Goal: Task Accomplishment & Management: Manage account settings

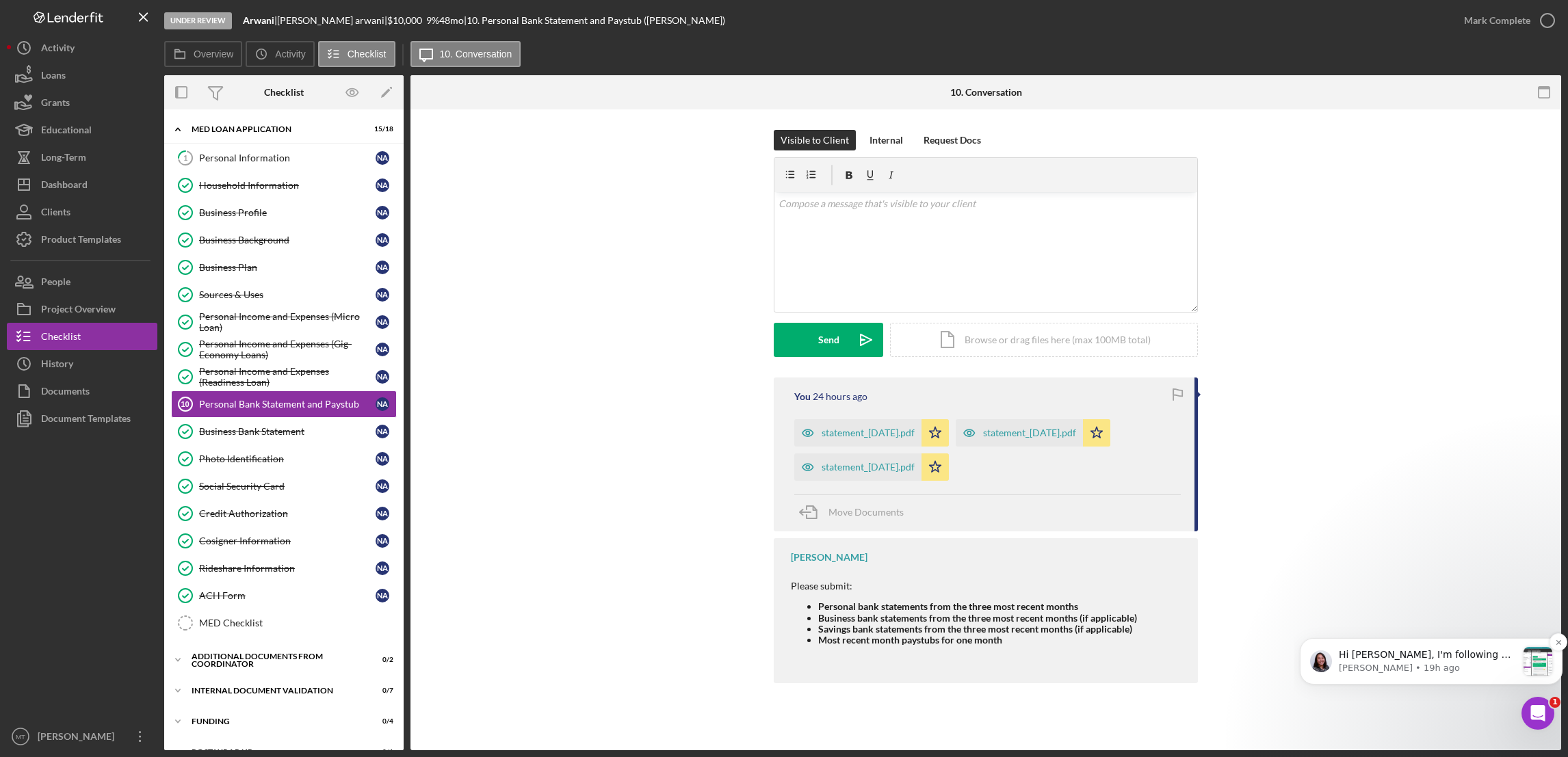
click at [1388, 662] on p "[PERSON_NAME] • 19h ago" at bounding box center [1427, 668] width 178 height 12
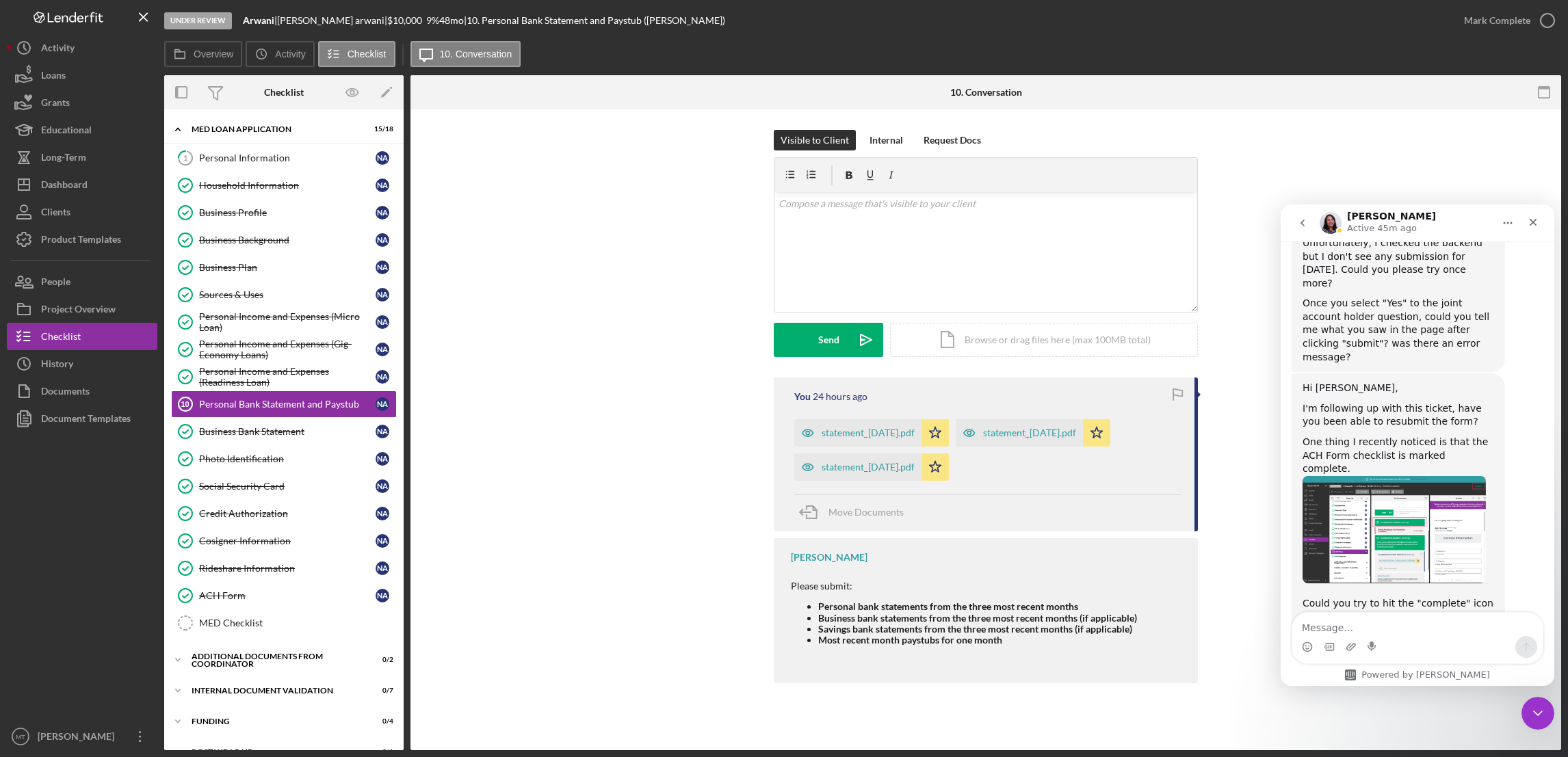
scroll to position [1467, 0]
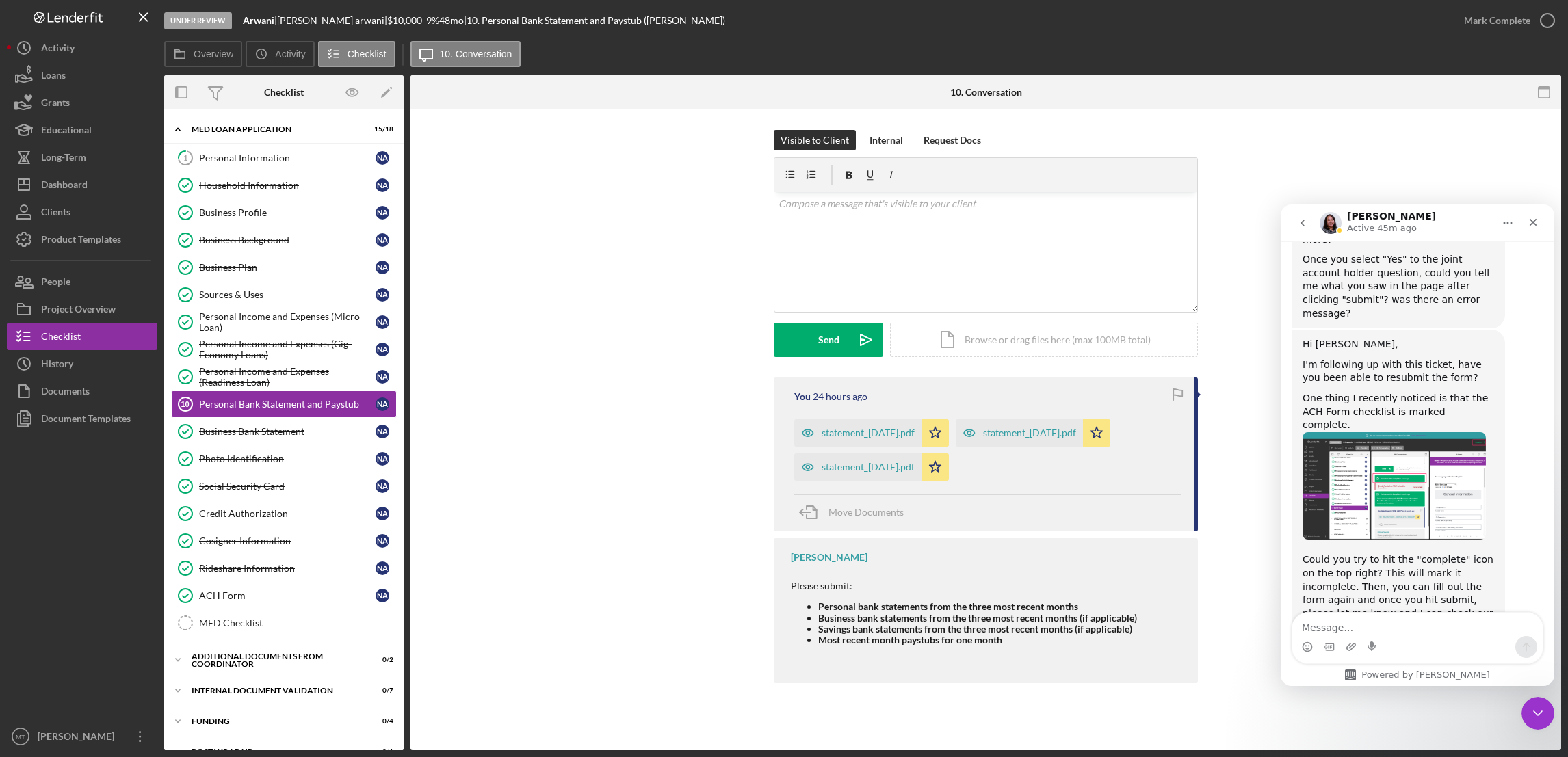
click at [1405, 432] on img "Christina says…" at bounding box center [1394, 487] width 183 height 108
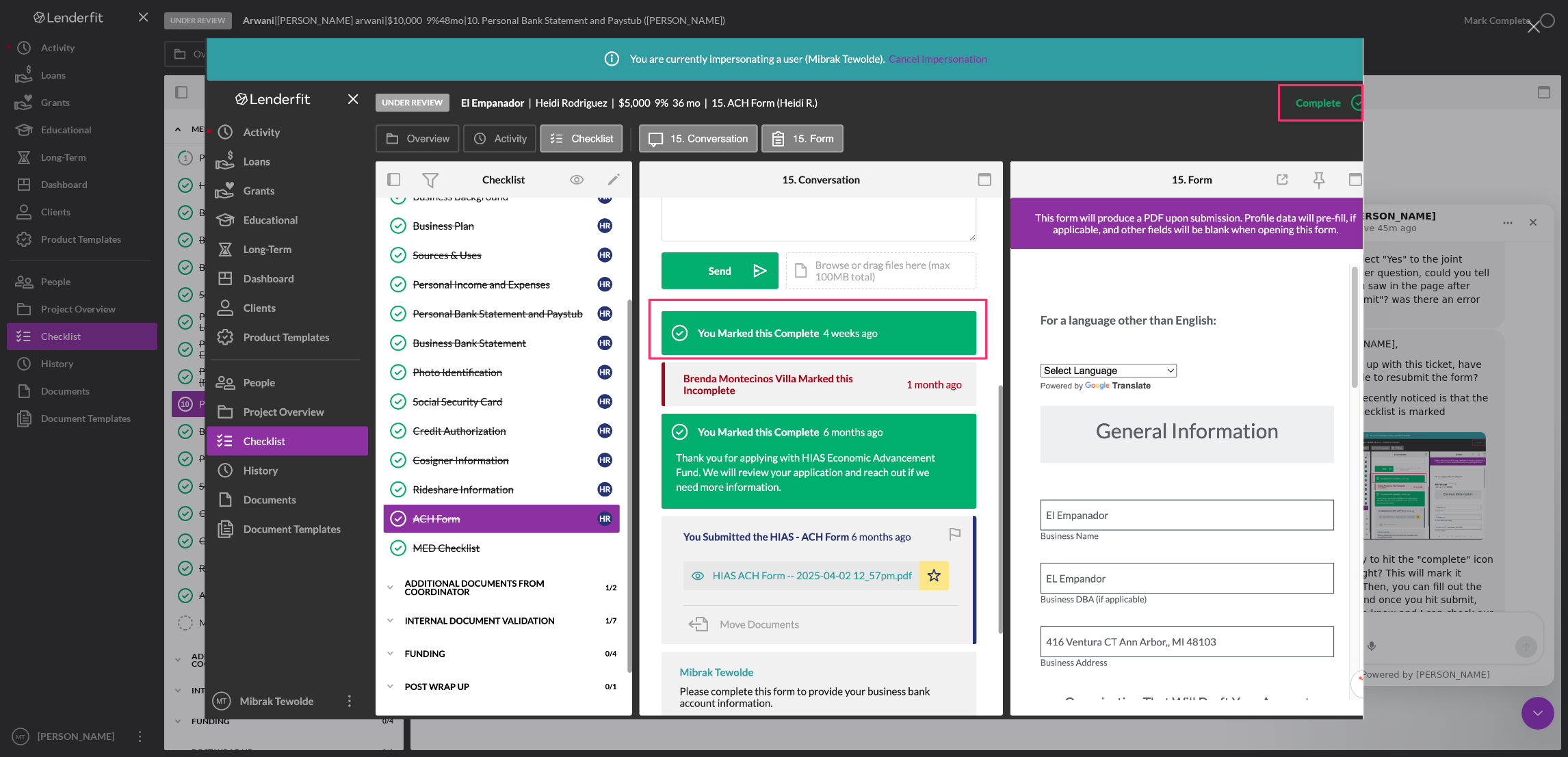
scroll to position [0, 0]
click at [1451, 27] on div "Intercom messenger" at bounding box center [784, 378] width 1568 height 757
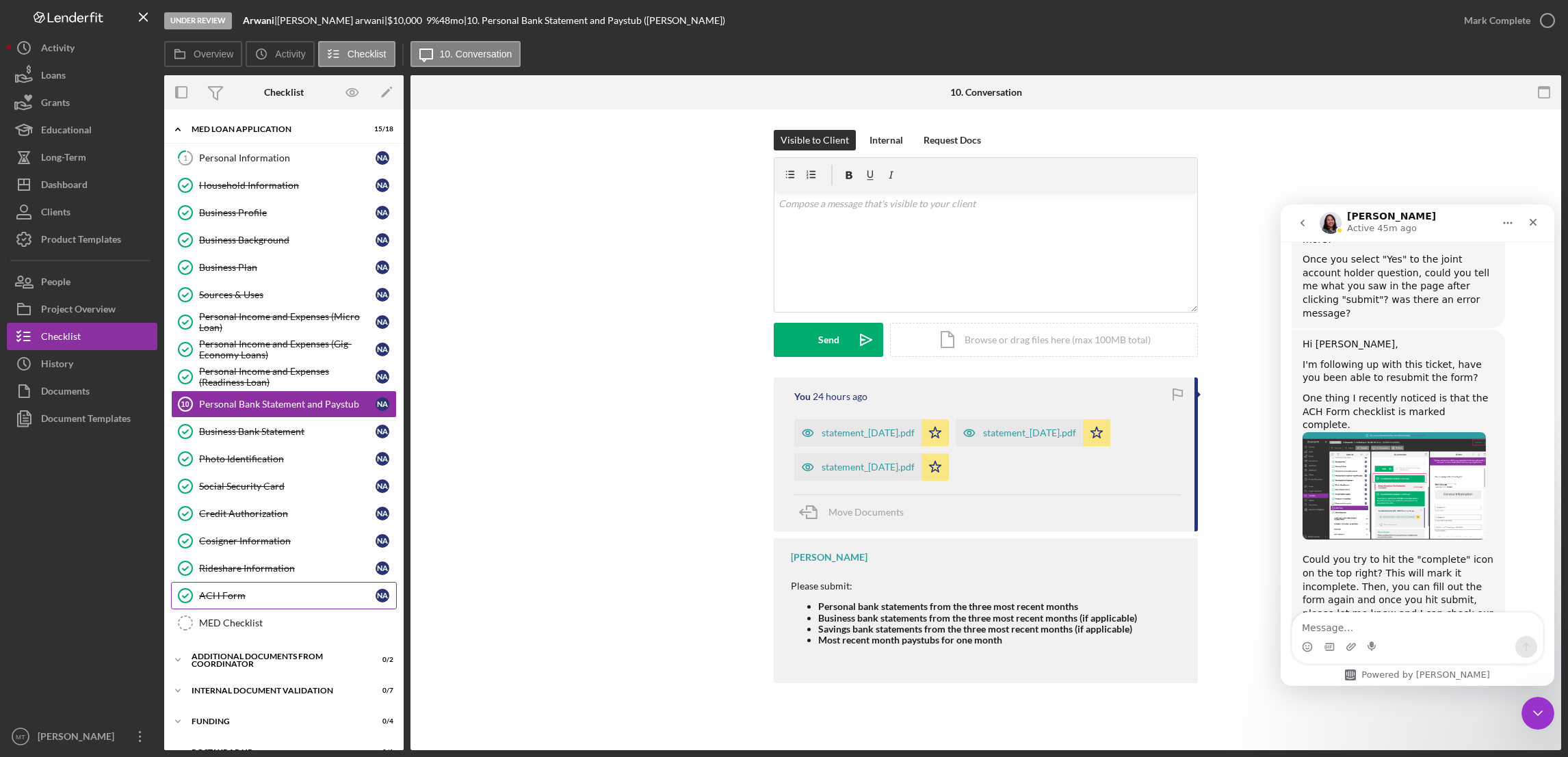
drag, startPoint x: 242, startPoint y: 599, endPoint x: 281, endPoint y: 591, distance: 39.8
click at [242, 599] on div "ACH Form" at bounding box center [287, 596] width 176 height 11
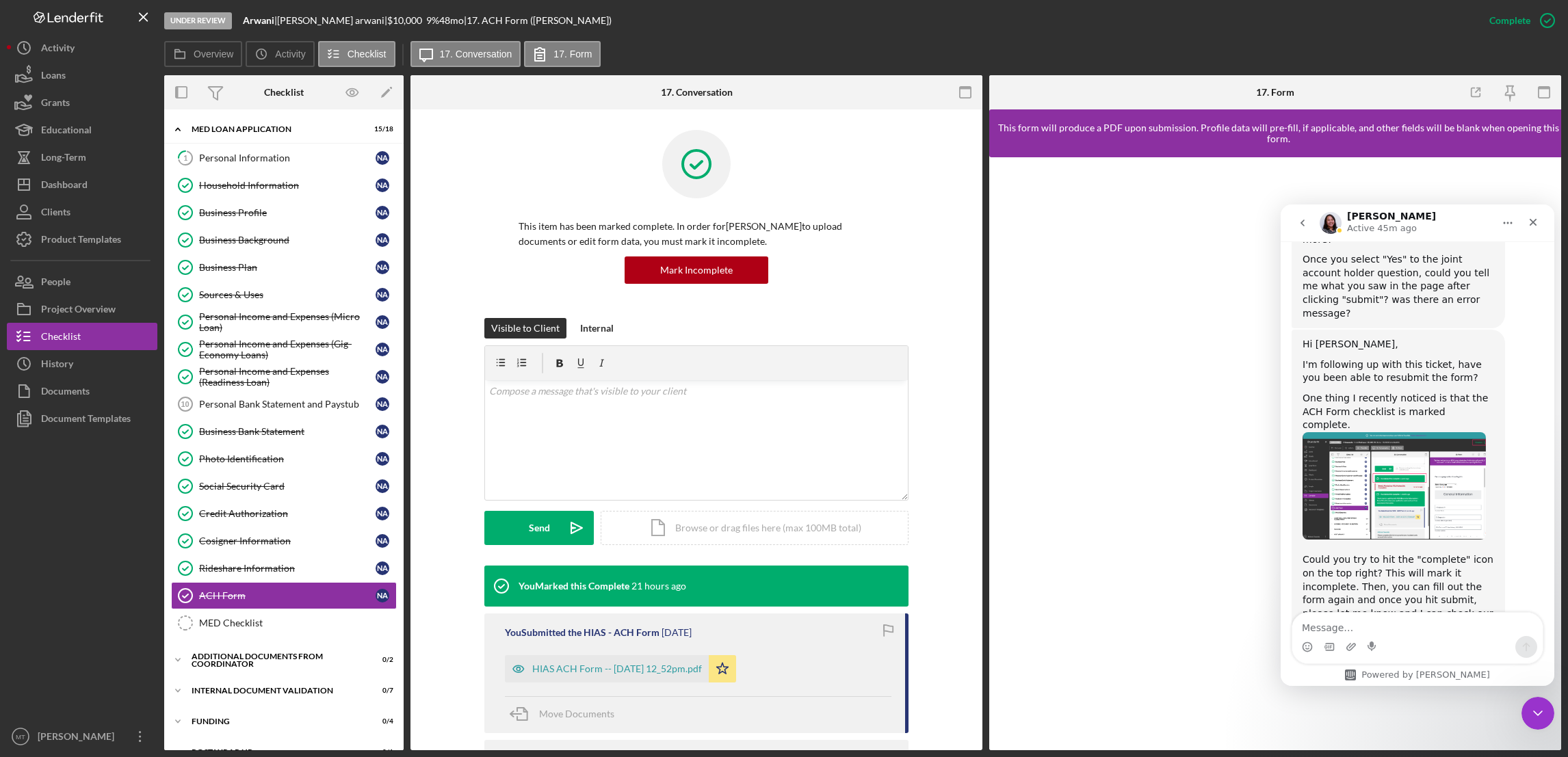
scroll to position [198, 0]
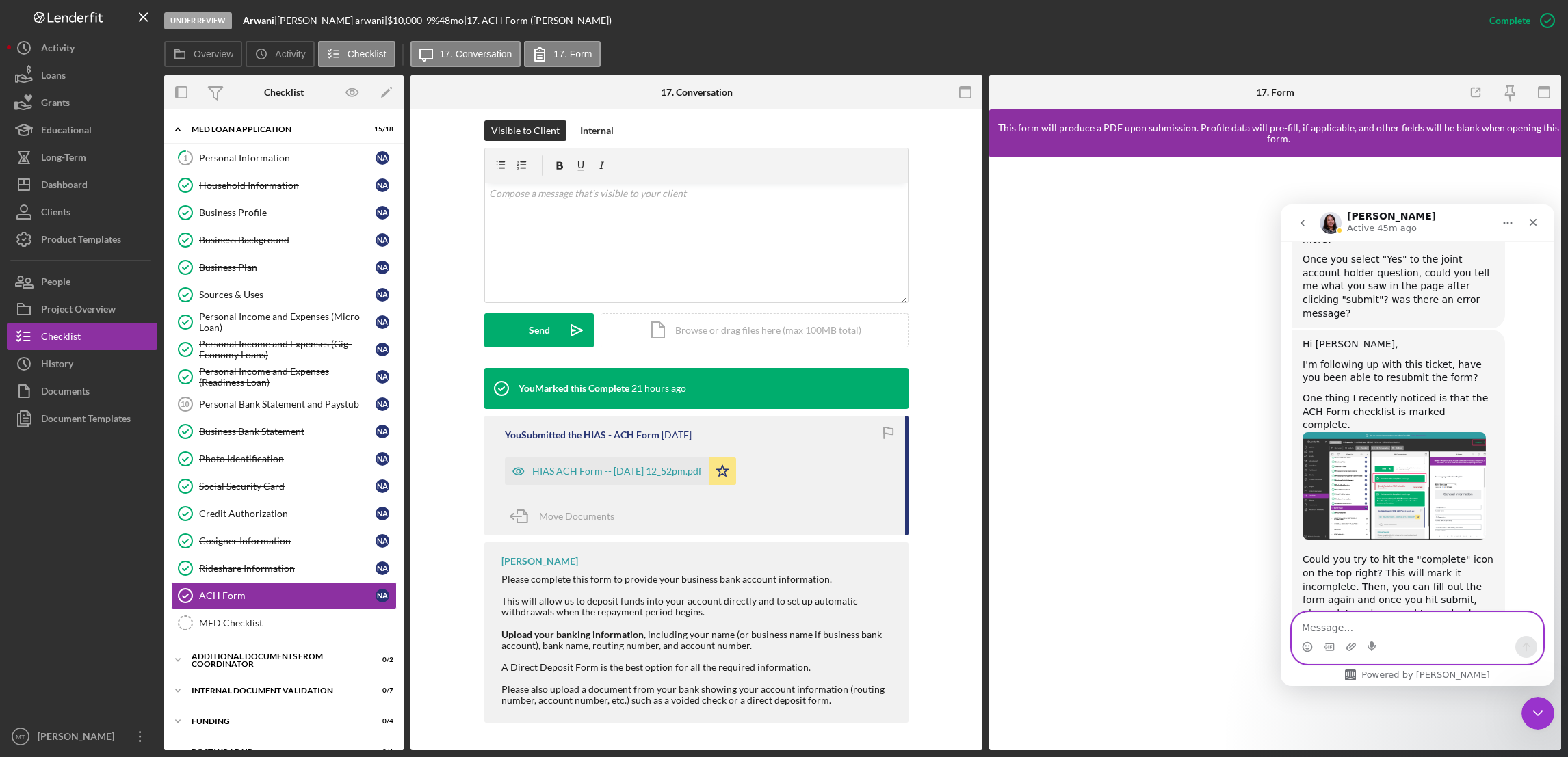
click at [1343, 627] on textarea "Message…" at bounding box center [1417, 624] width 250 height 23
click at [1337, 632] on textarea "I have a completed" at bounding box center [1417, 624] width 250 height 23
click at [1376, 621] on textarea "I have completed" at bounding box center [1417, 624] width 250 height 23
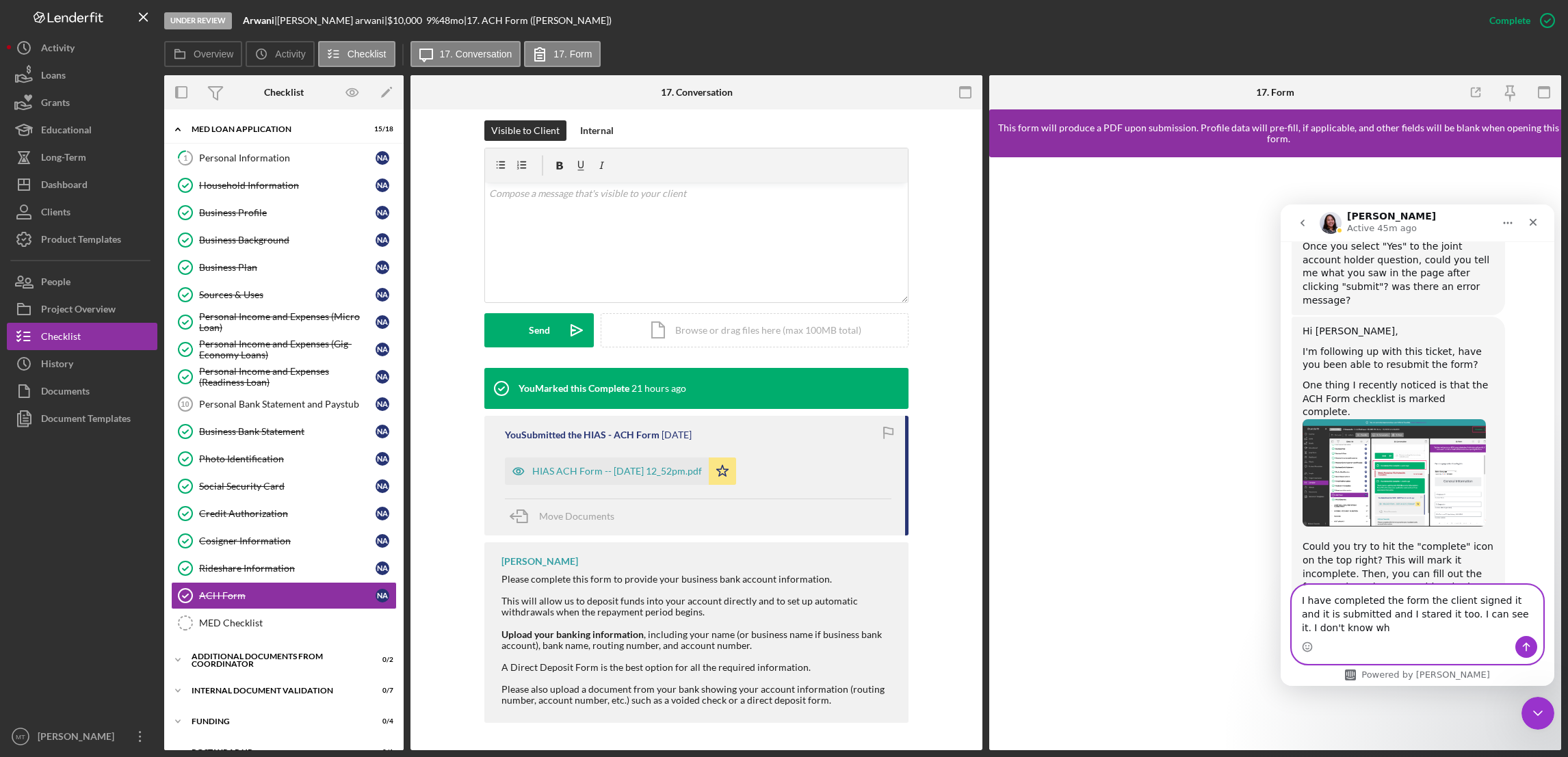
scroll to position [1494, 0]
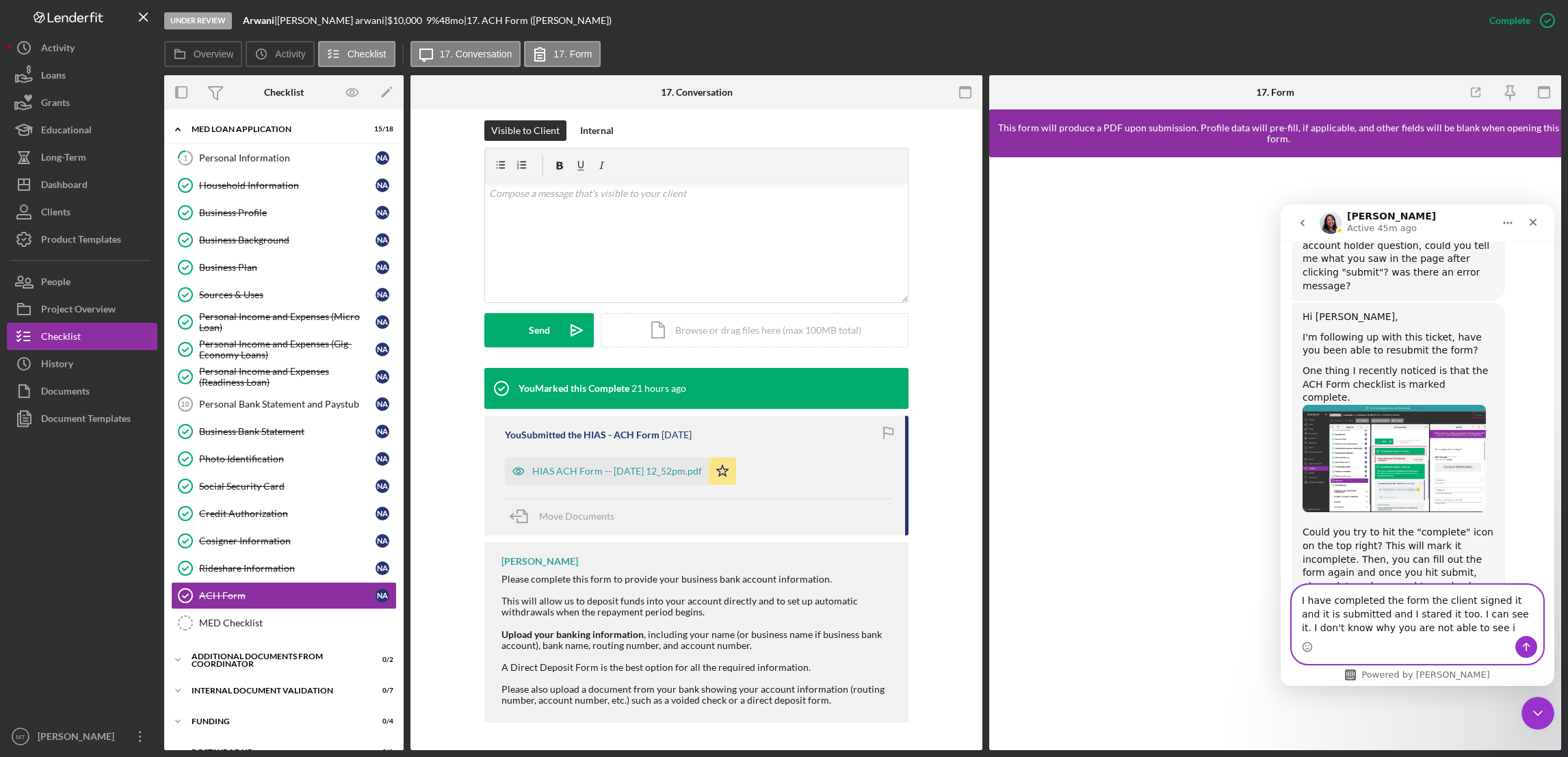
type textarea "I have completed the form the client signed it and it is submitted and I stared…"
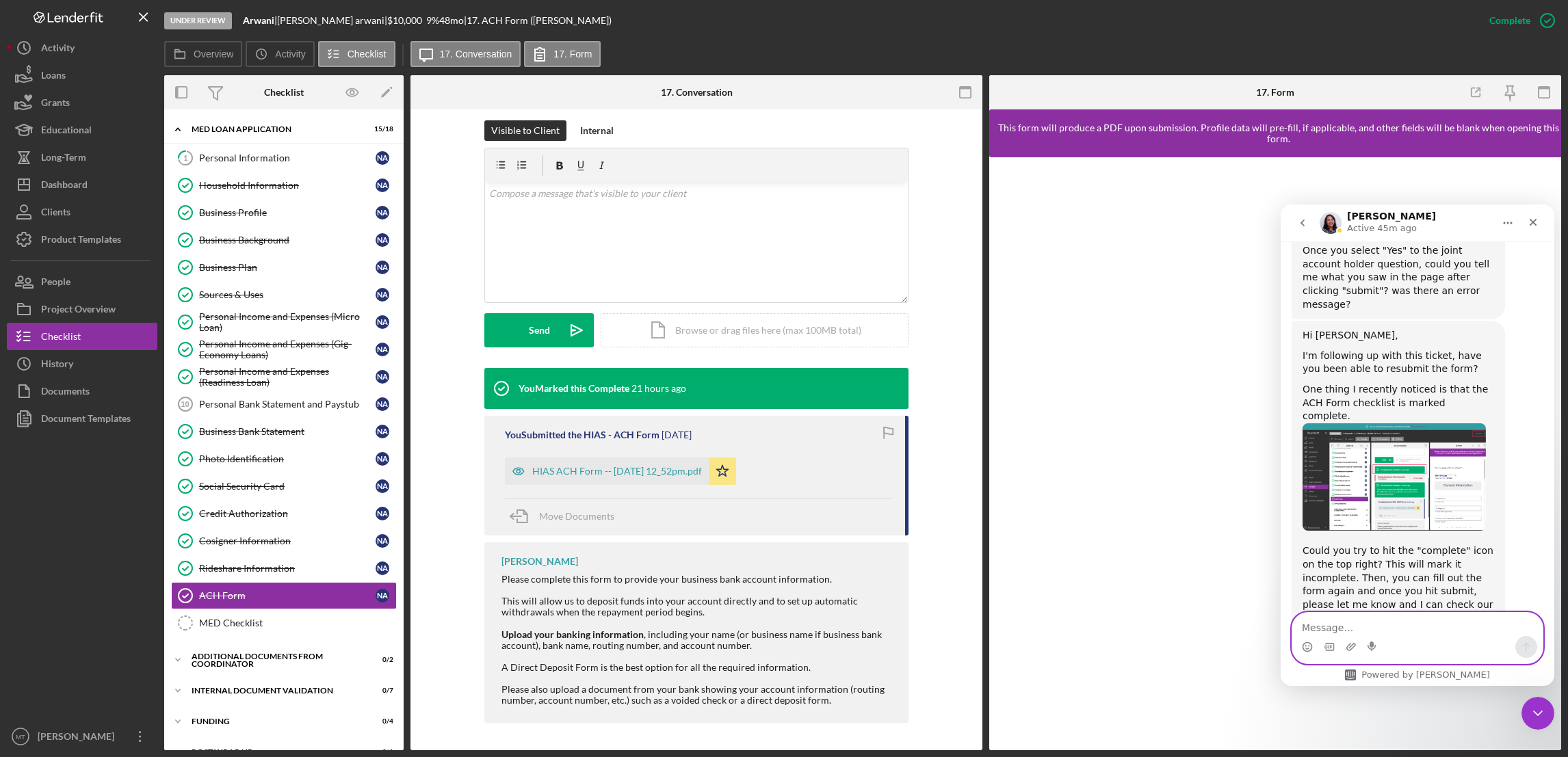
scroll to position [1584, 0]
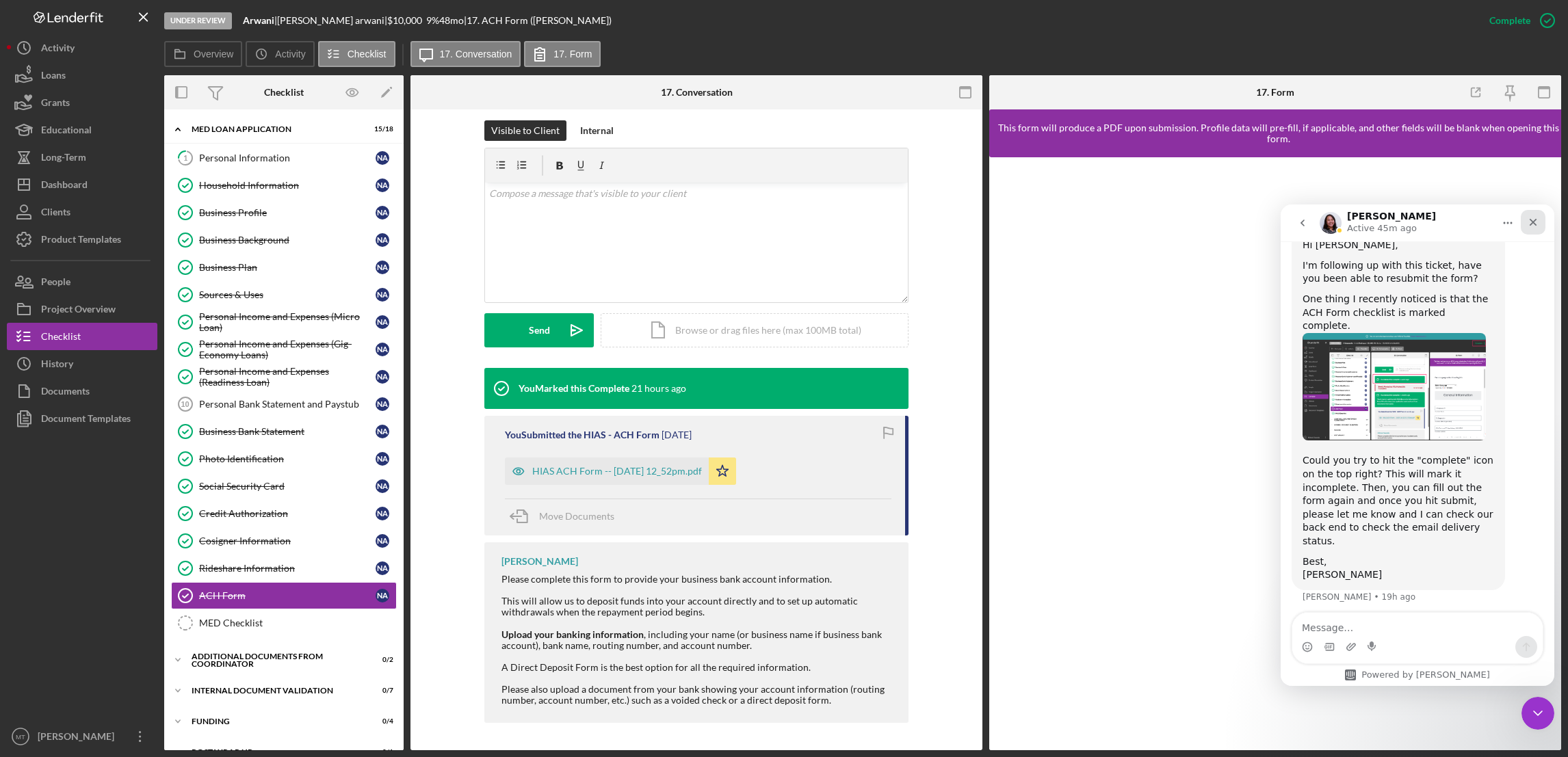
click at [1535, 223] on icon "Close" at bounding box center [1533, 223] width 11 height 11
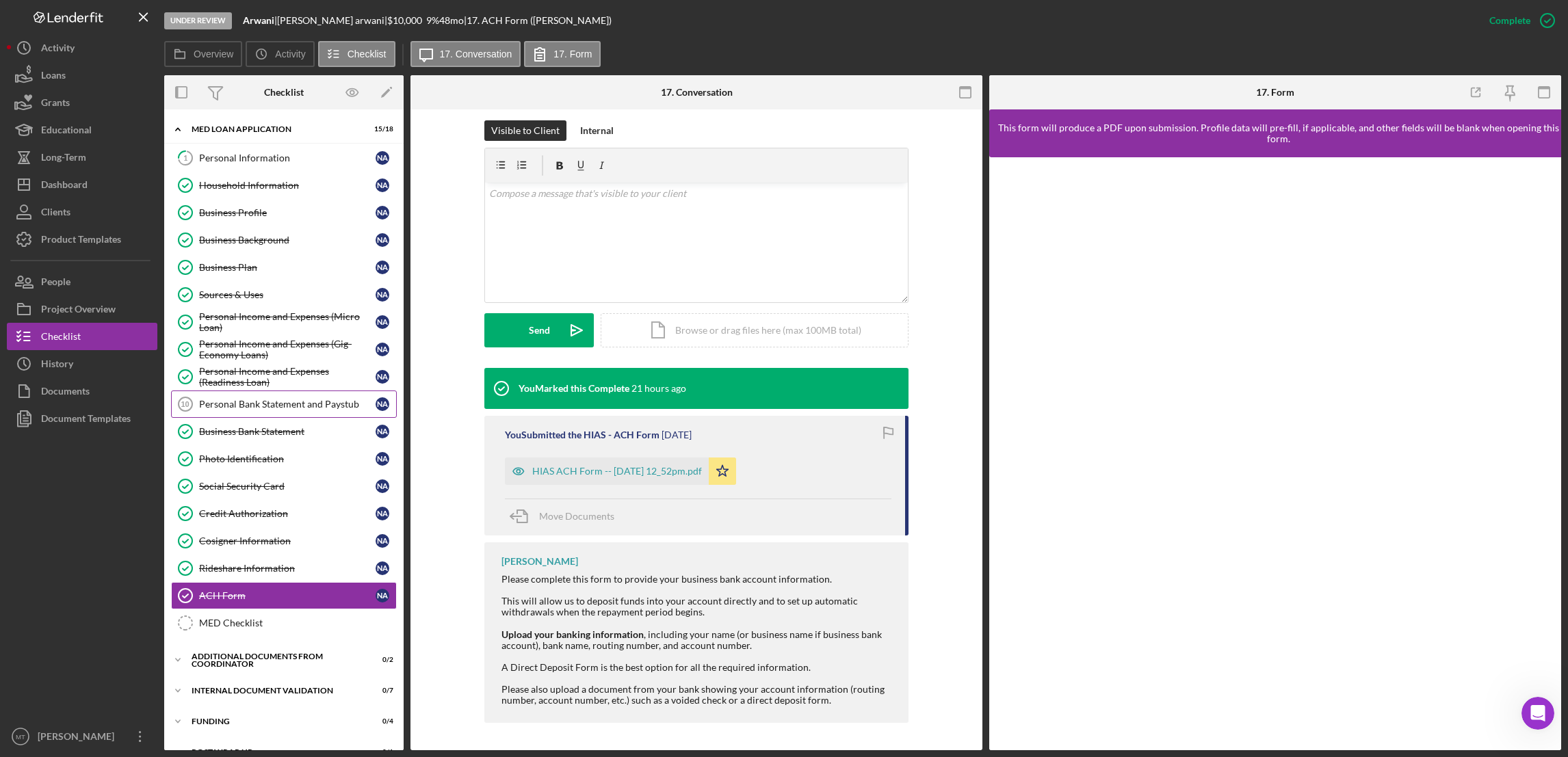
click at [260, 406] on div "Personal Bank Statement and Paystub" at bounding box center [287, 404] width 176 height 11
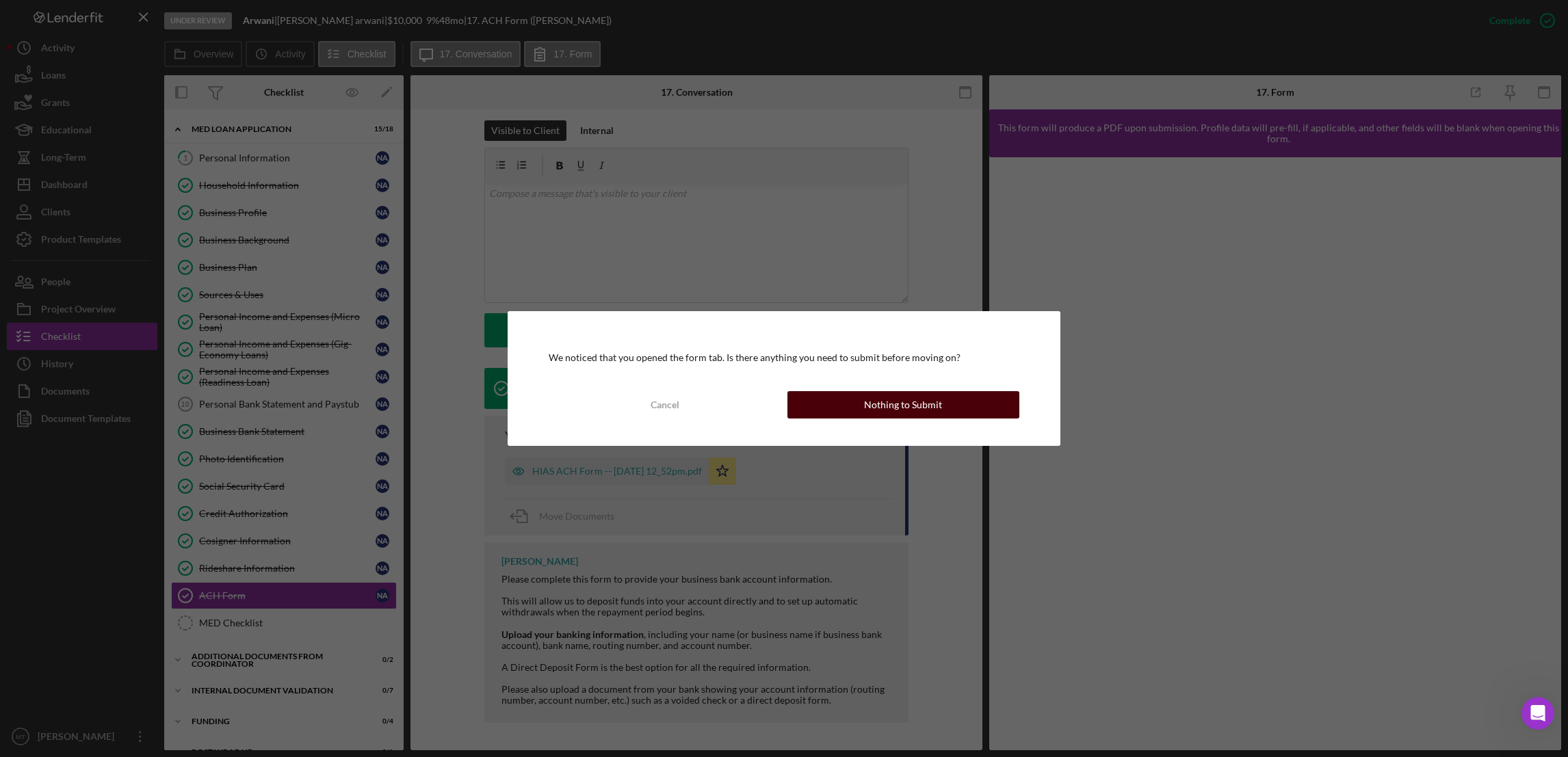
click at [806, 406] on button "Nothing to Submit" at bounding box center [903, 405] width 232 height 27
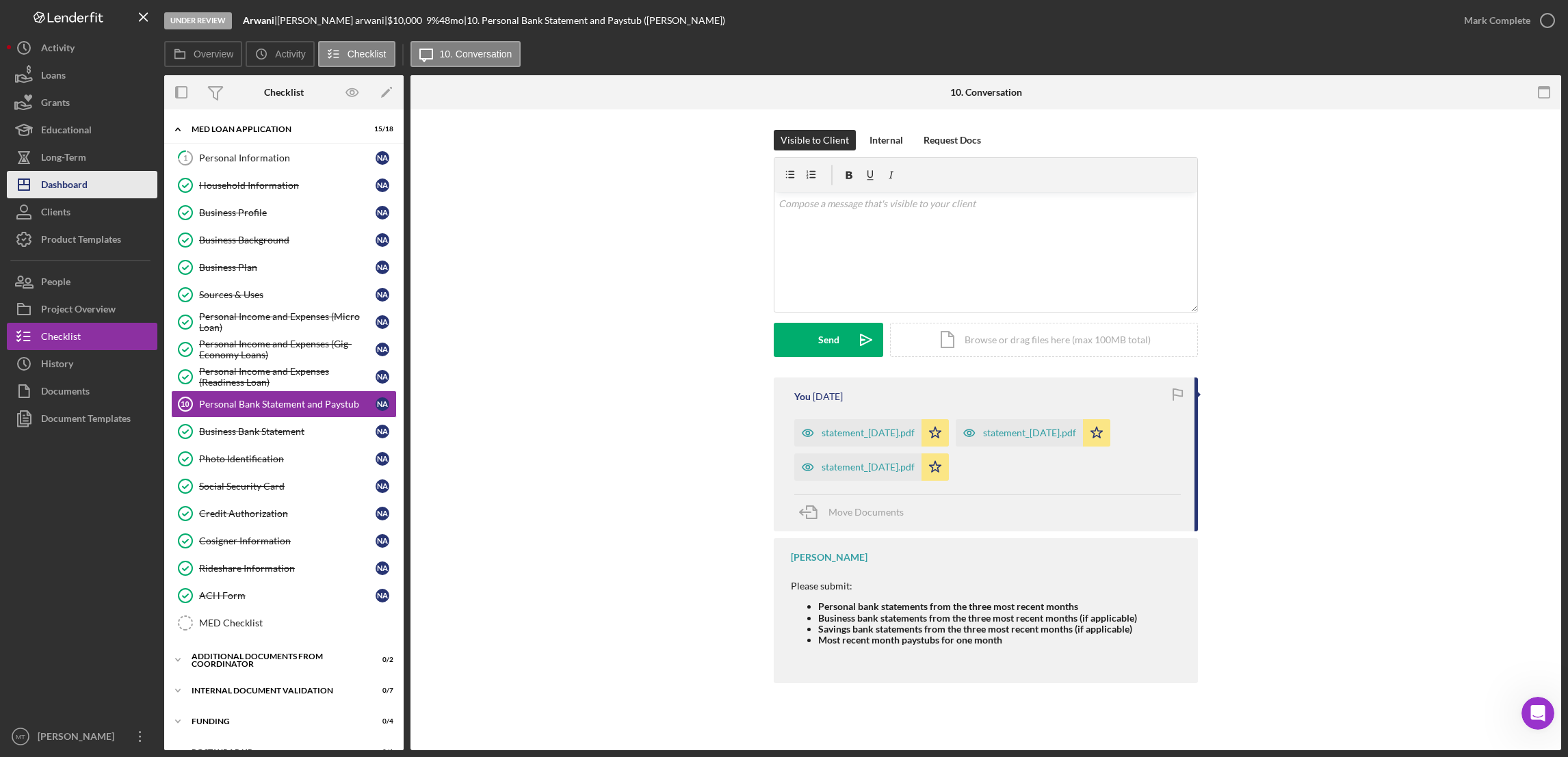
click at [70, 186] on div "Dashboard" at bounding box center [64, 186] width 46 height 31
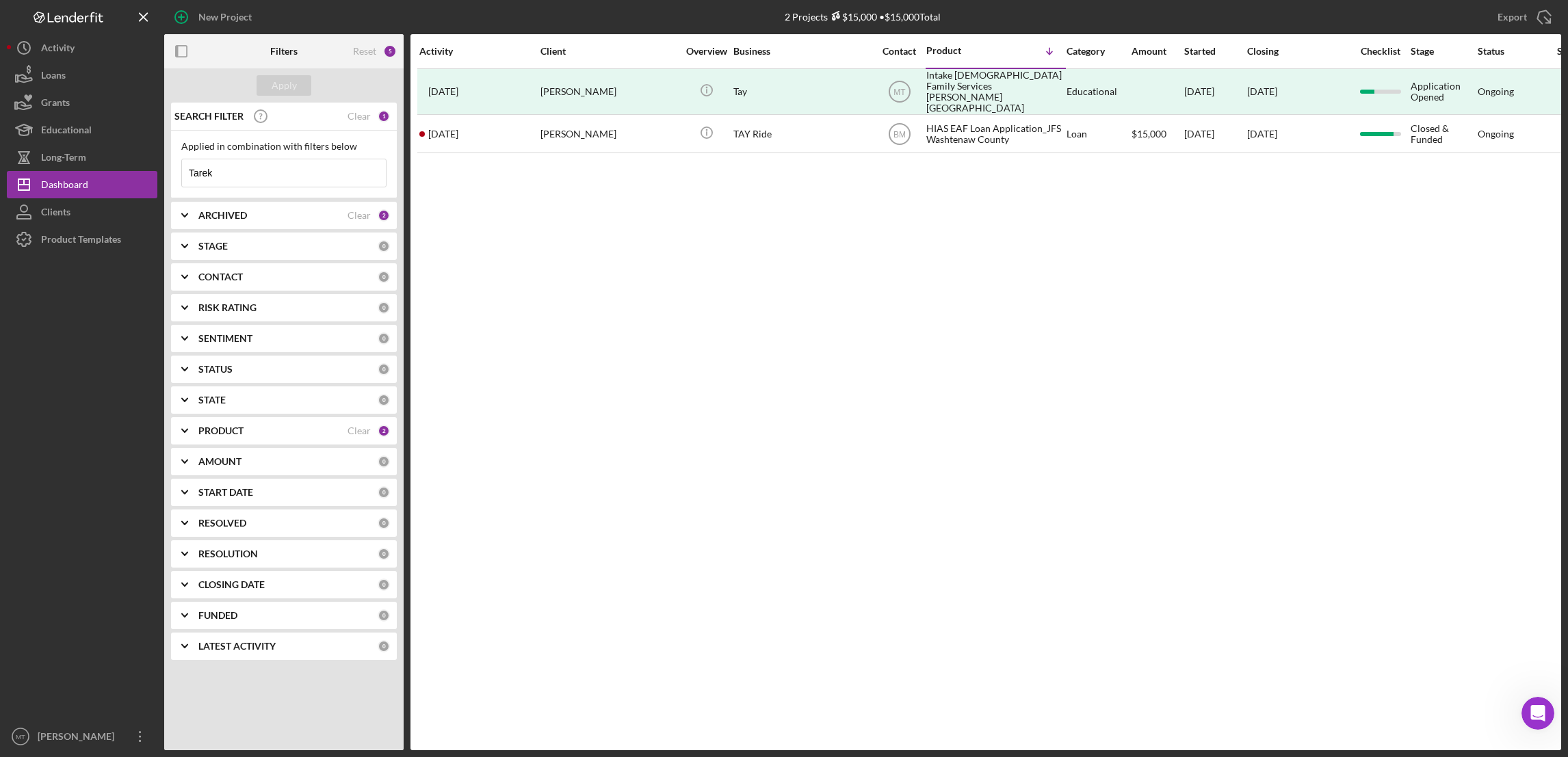
drag, startPoint x: 274, startPoint y: 175, endPoint x: 173, endPoint y: 161, distance: 102.0
click at [174, 164] on div "Applied in combination with filters below Tarek Icon/Menu Close" at bounding box center [283, 164] width 226 height 68
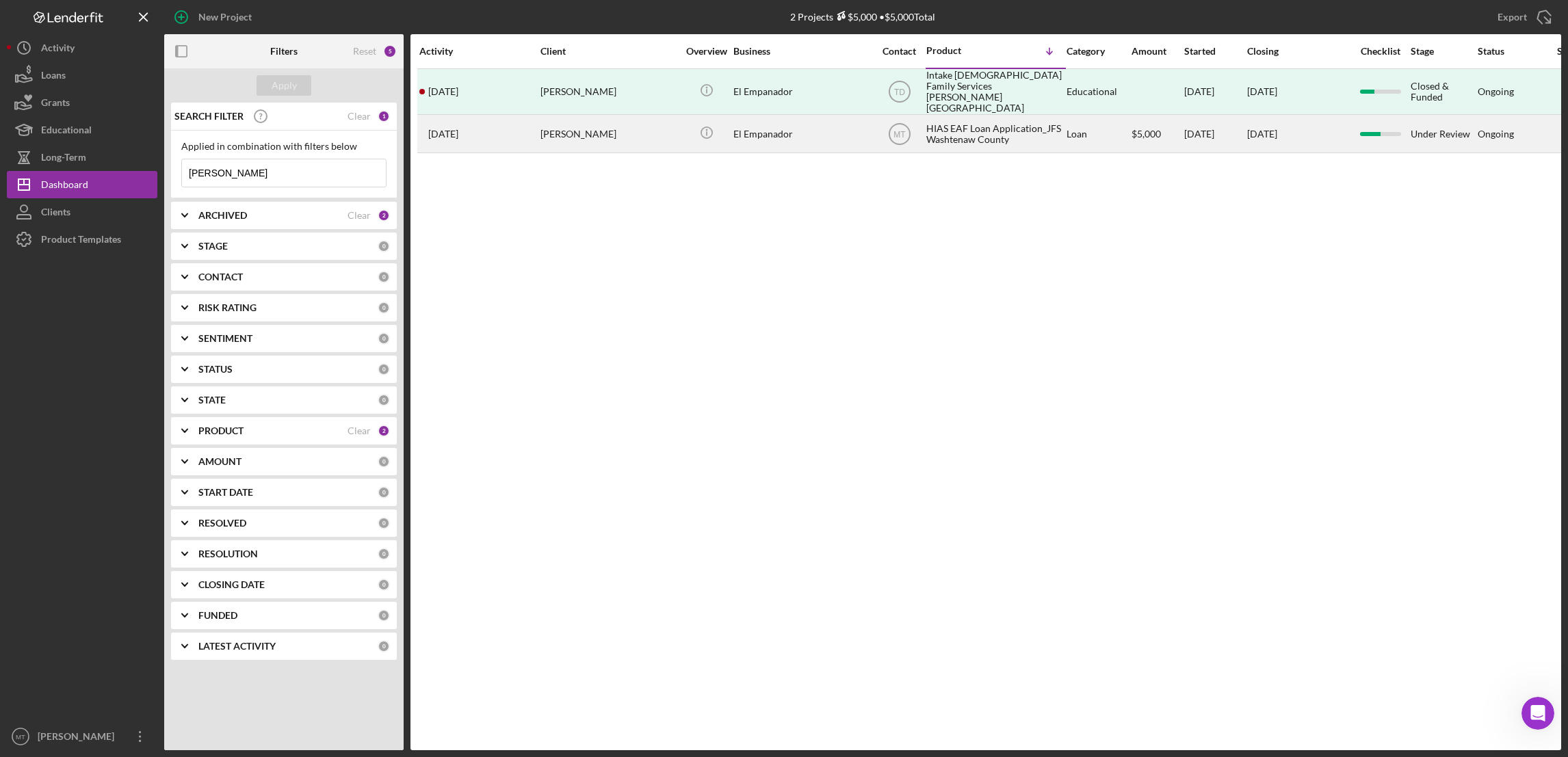
type input "[PERSON_NAME]"
click at [935, 123] on div "HIAS EAF Loan Application_JFS Washtenaw County" at bounding box center [995, 133] width 137 height 36
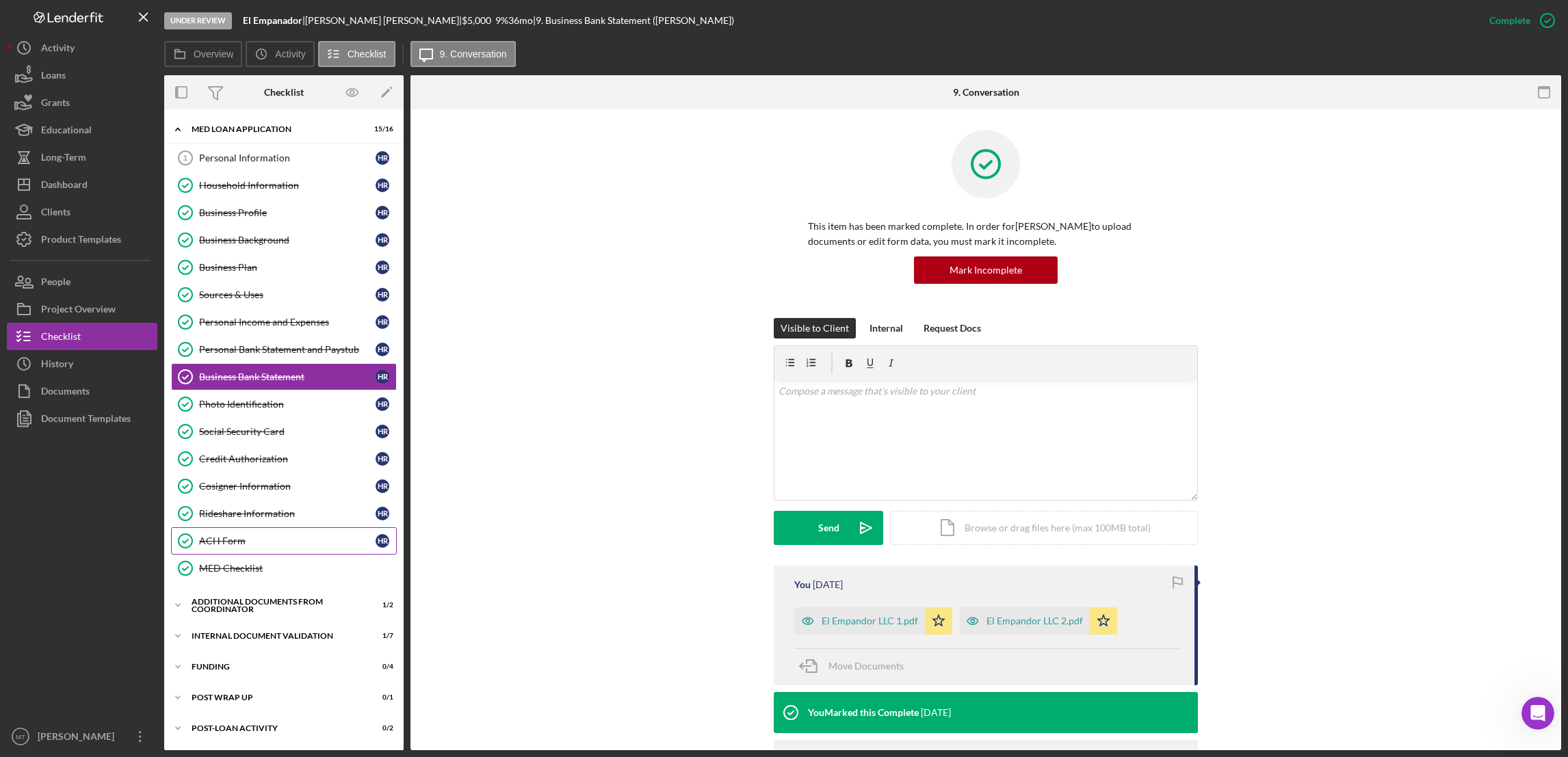
click at [252, 546] on div "ACH Form" at bounding box center [287, 542] width 176 height 11
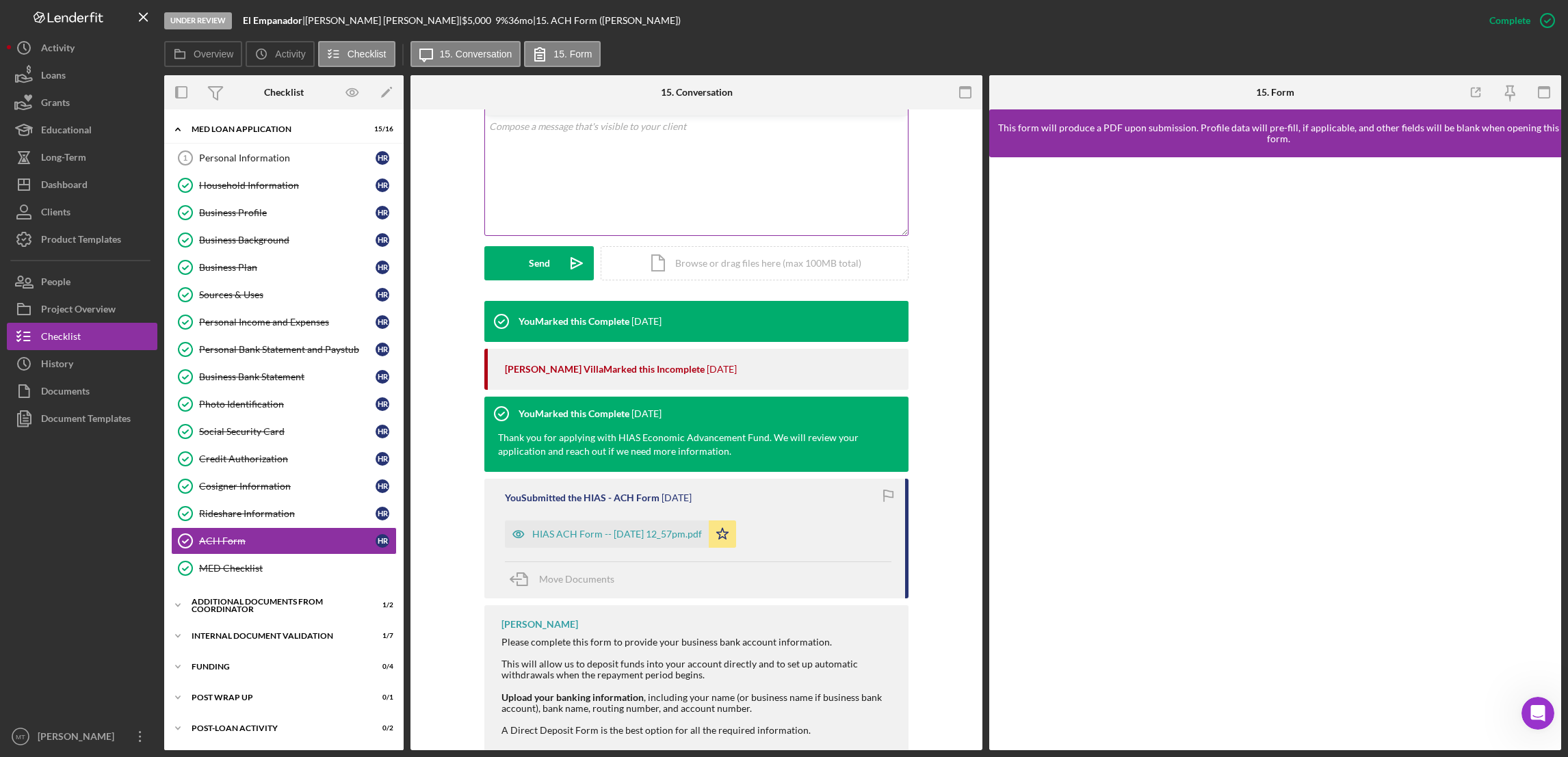
scroll to position [294, 0]
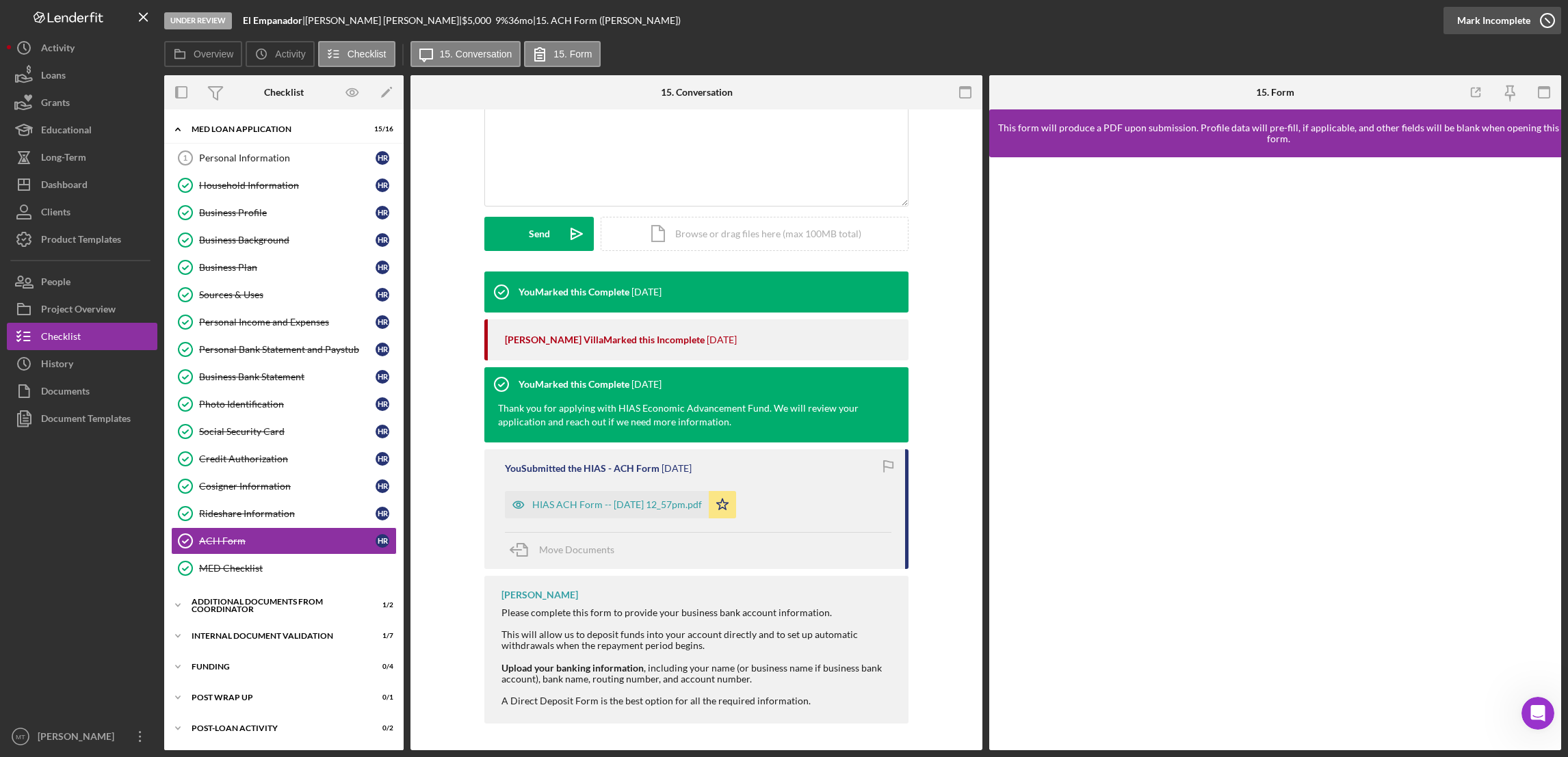
click at [1499, 17] on div "Mark Incomplete" at bounding box center [1494, 21] width 73 height 27
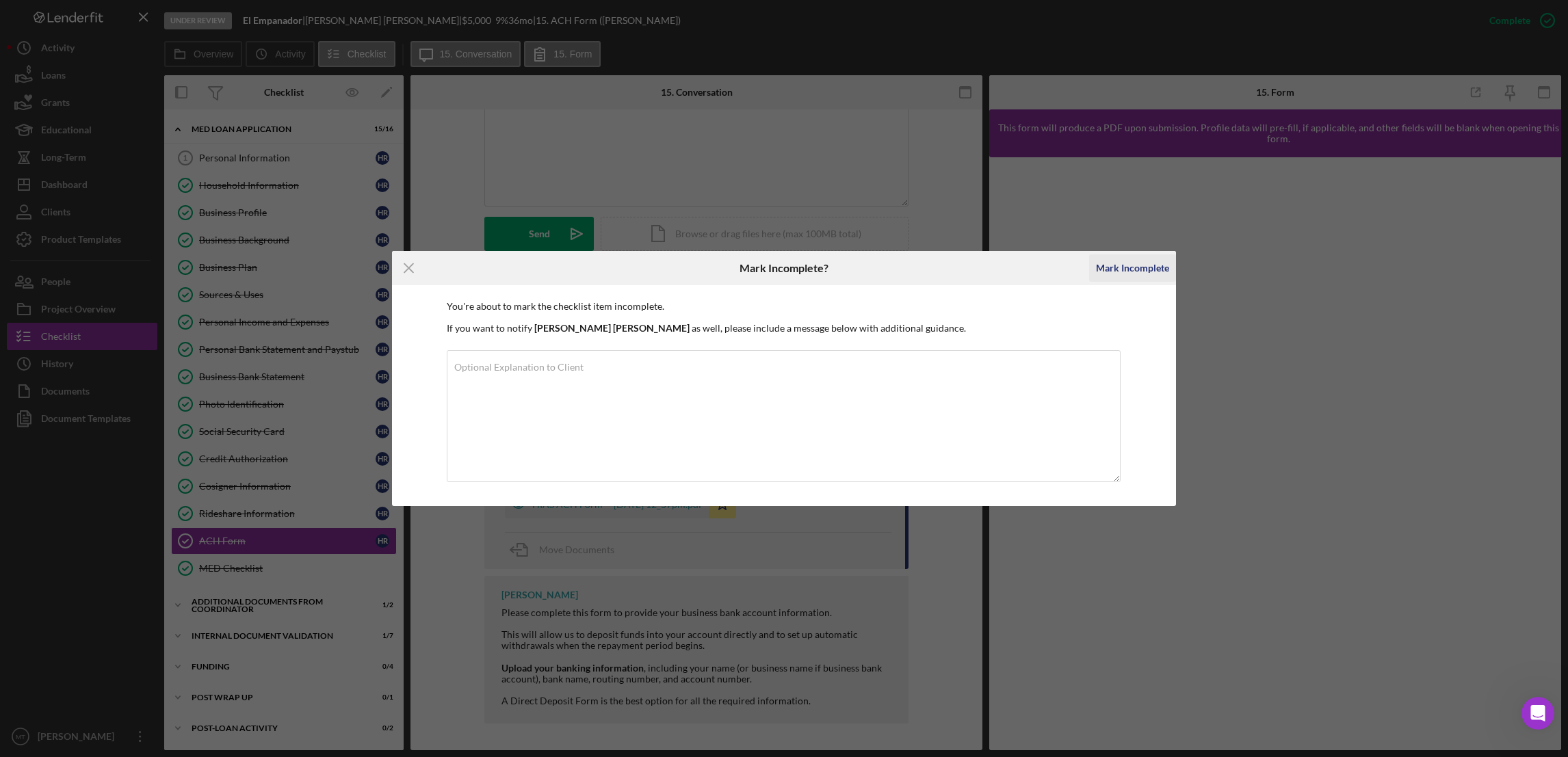
click at [1107, 266] on div "Mark Incomplete" at bounding box center [1133, 268] width 73 height 27
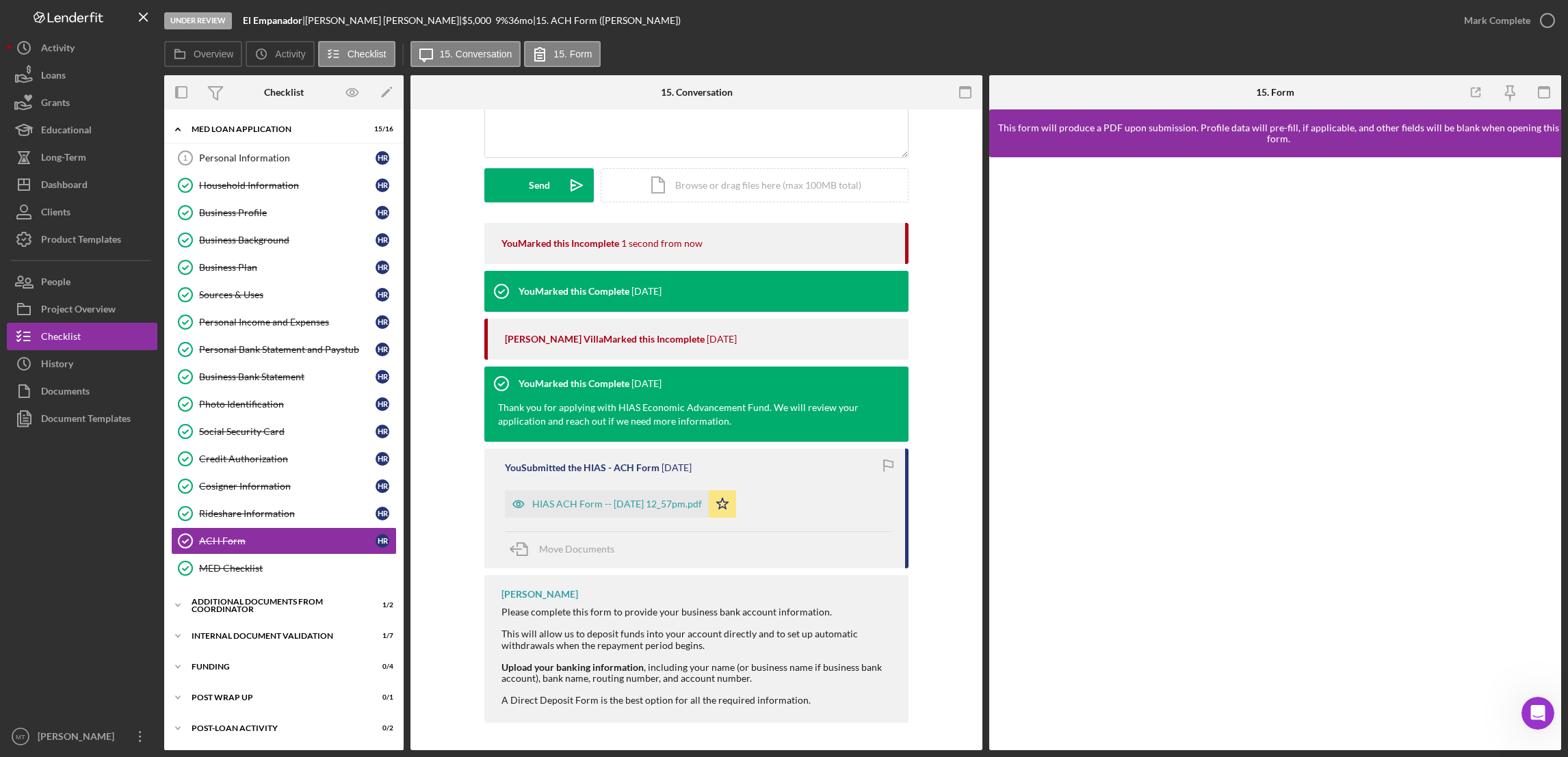
scroll to position [107, 0]
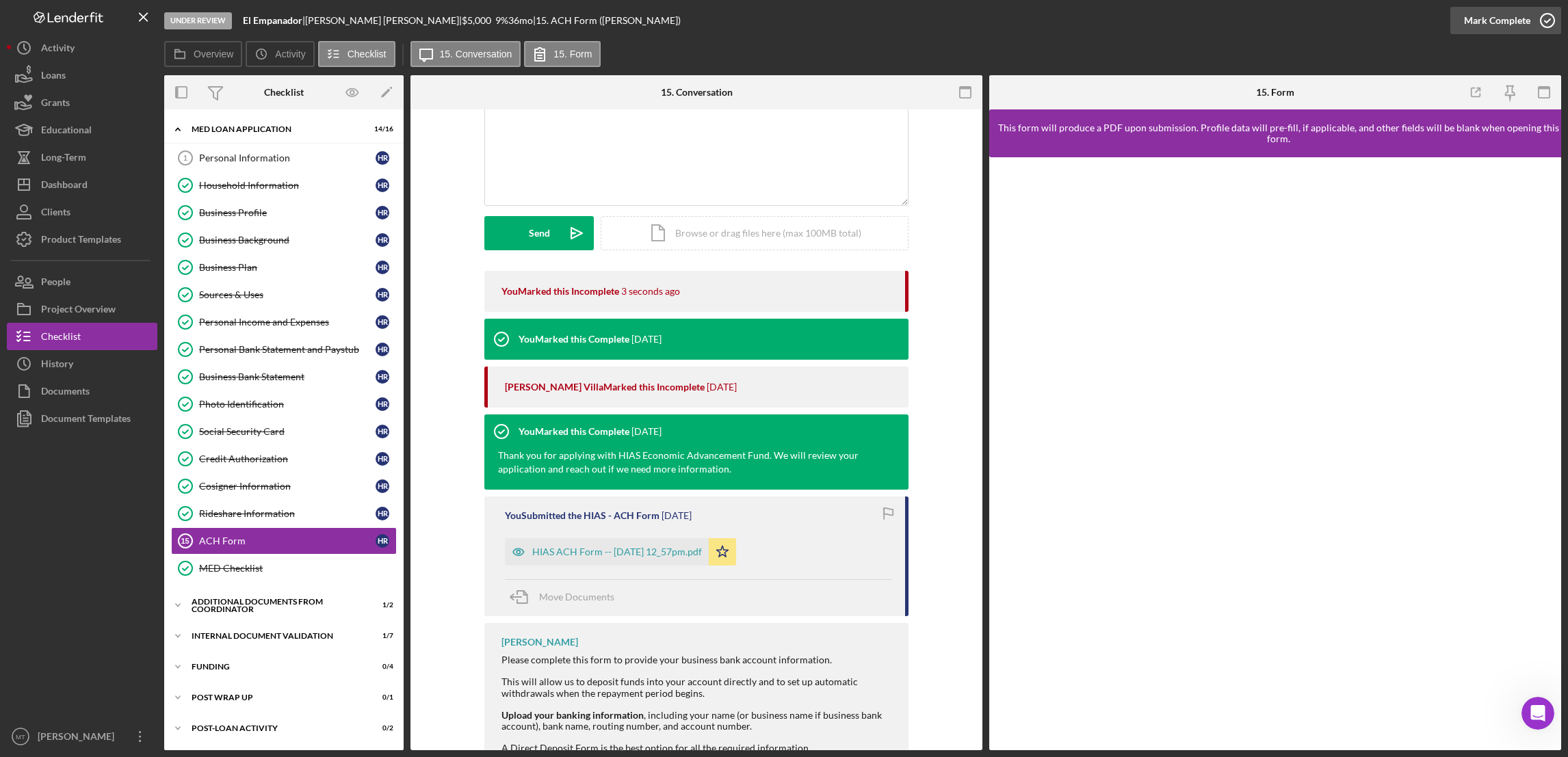
click at [1487, 22] on div "Mark Complete" at bounding box center [1496, 21] width 66 height 27
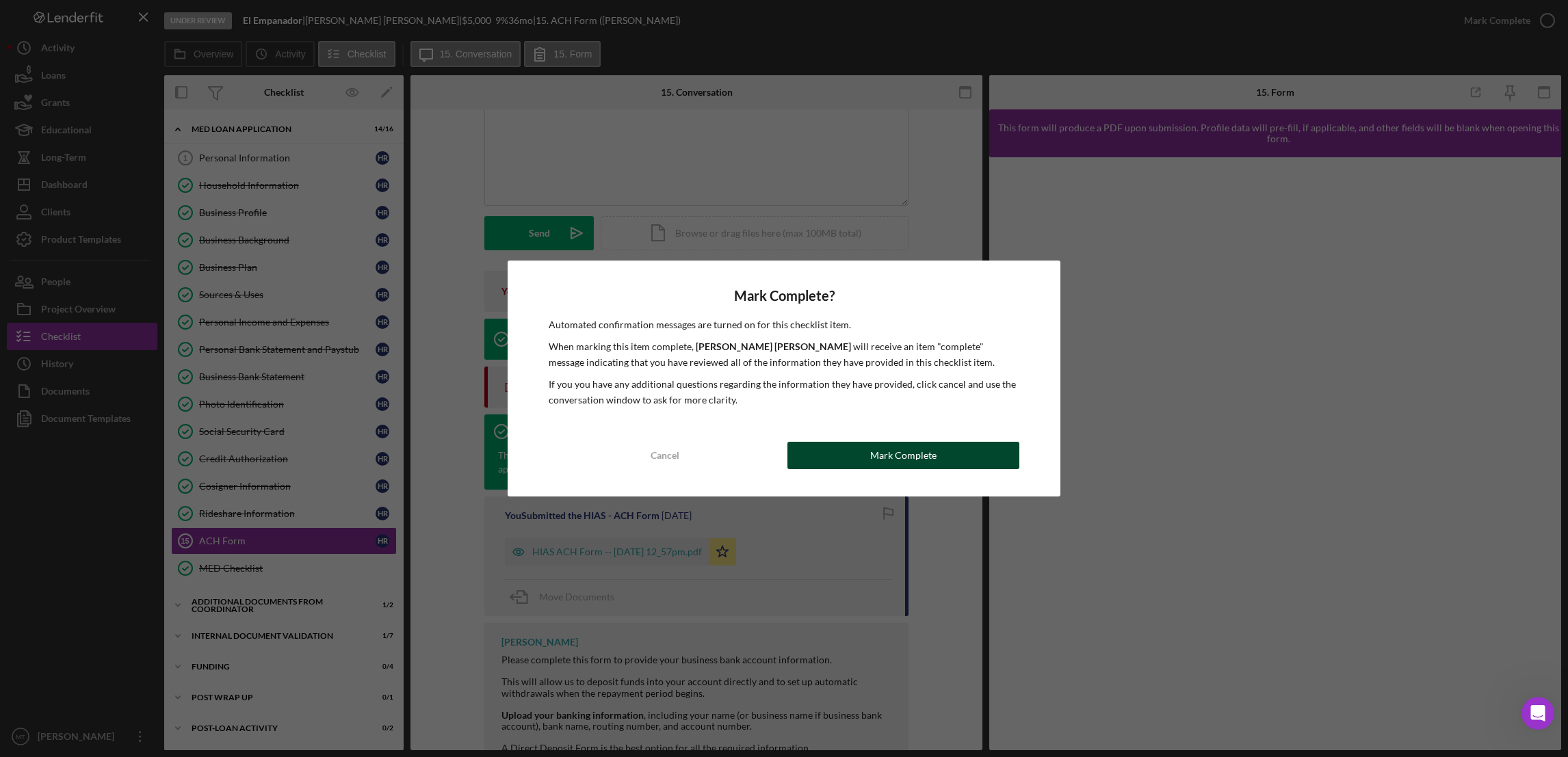
click at [863, 463] on button "Mark Complete" at bounding box center [903, 455] width 232 height 27
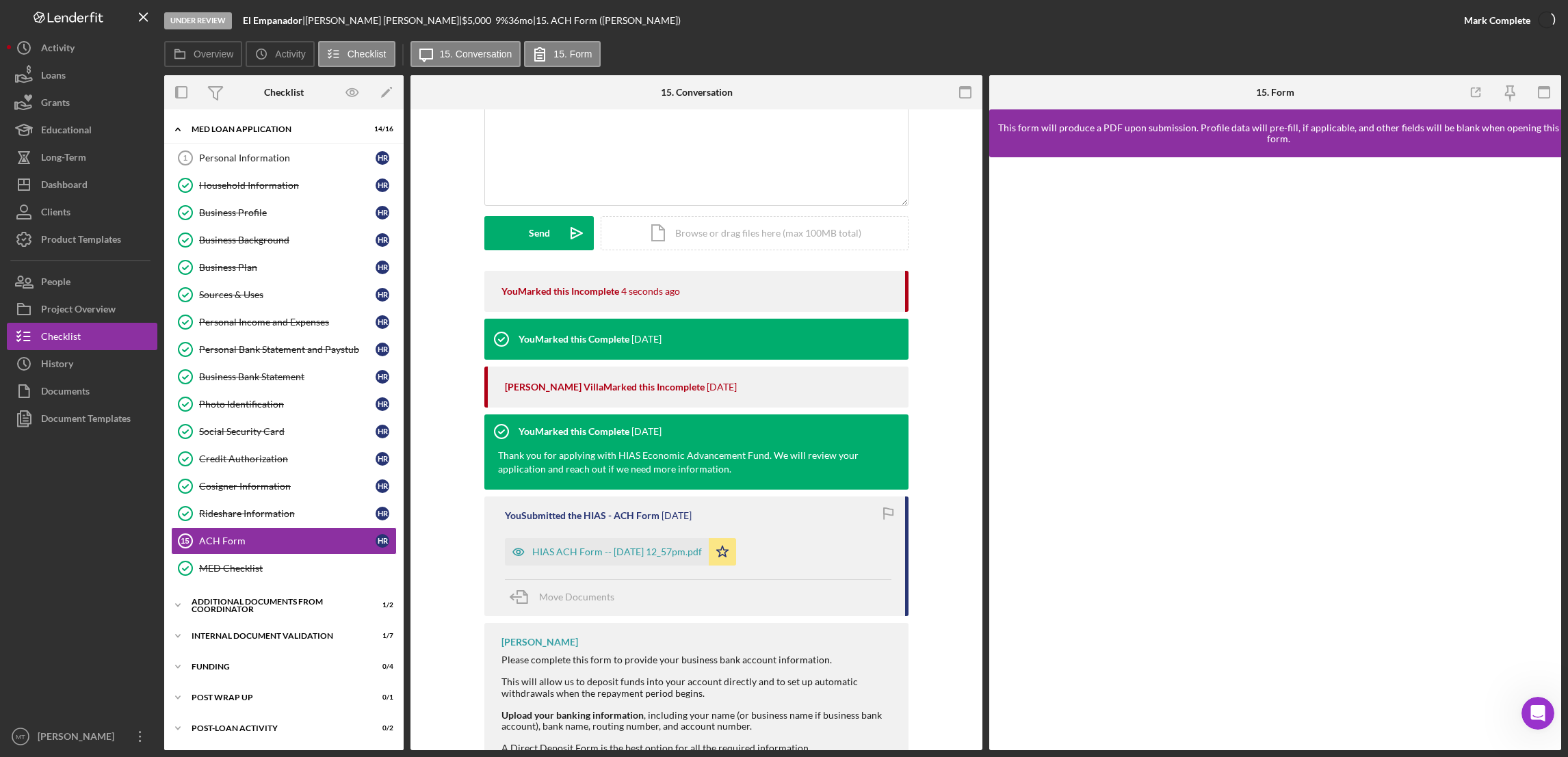
scroll to position [294, 0]
